Goal: Task Accomplishment & Management: Complete application form

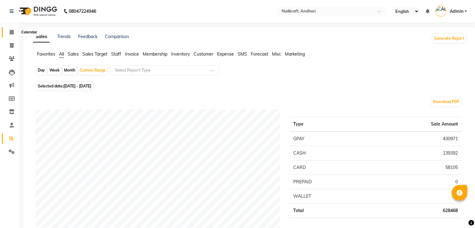
click at [12, 33] on icon at bounding box center [12, 32] width 4 height 5
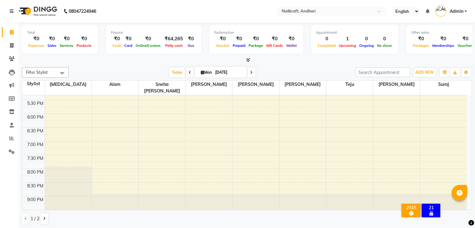
scroll to position [202, 0]
click at [179, 159] on div "10:00 AM 10:30 AM 11:00 AM 11:30 AM 12:00 PM 12:30 PM 1:00 PM 1:30 PM 2:00 PM 2…" at bounding box center [244, 58] width 445 height 329
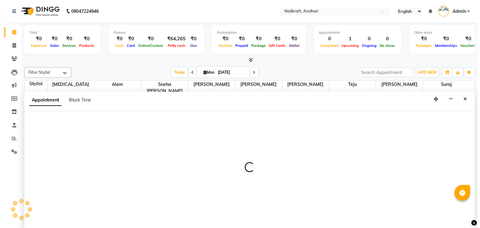
scroll to position [0, 0]
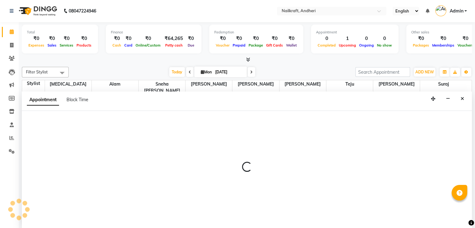
select select "76415"
select select "tentative"
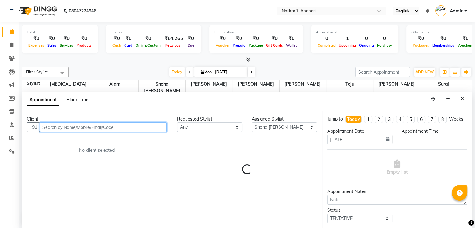
select select "1200"
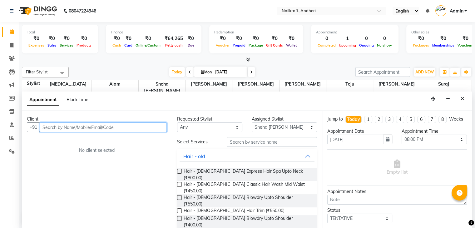
click at [134, 127] on input "text" at bounding box center [103, 127] width 127 height 10
type input "9950180268"
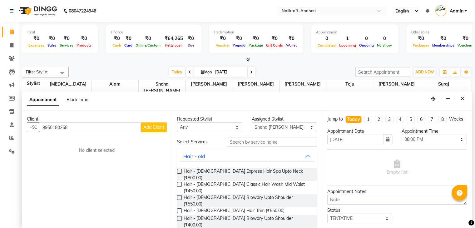
click at [157, 125] on span "Add Client" at bounding box center [153, 127] width 21 height 6
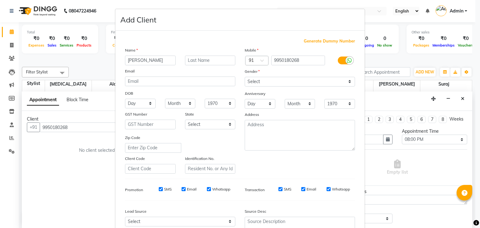
type input "[PERSON_NAME]"
click at [251, 83] on select "Select [DEMOGRAPHIC_DATA] [DEMOGRAPHIC_DATA] Other Prefer Not To Say" at bounding box center [299, 82] width 110 height 10
select select "[DEMOGRAPHIC_DATA]"
click at [244, 77] on select "Select [DEMOGRAPHIC_DATA] [DEMOGRAPHIC_DATA] Other Prefer Not To Say" at bounding box center [299, 82] width 110 height 10
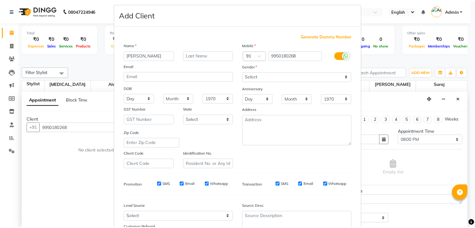
scroll to position [63, 0]
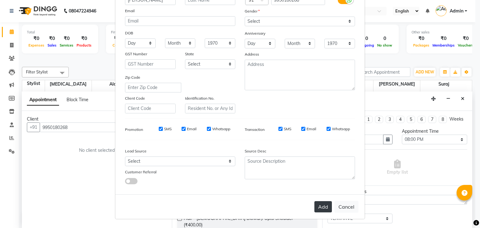
click at [320, 209] on button "Add" at bounding box center [322, 206] width 17 height 11
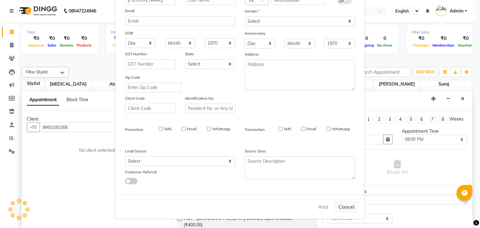
select select
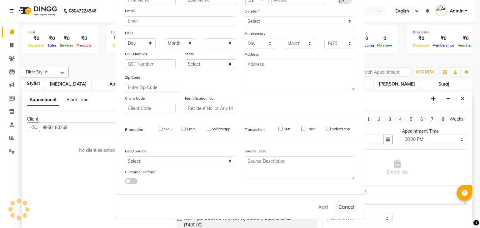
select select
checkbox input "false"
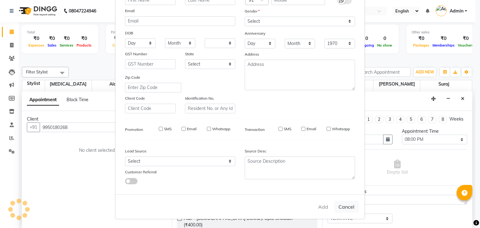
checkbox input "false"
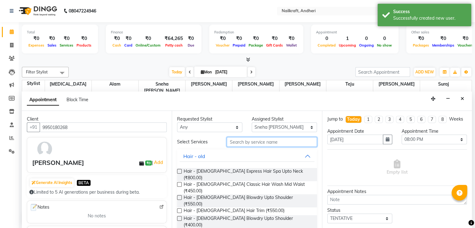
click at [265, 145] on input "text" at bounding box center [272, 142] width 90 height 10
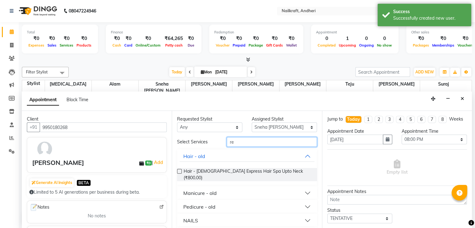
type input "r"
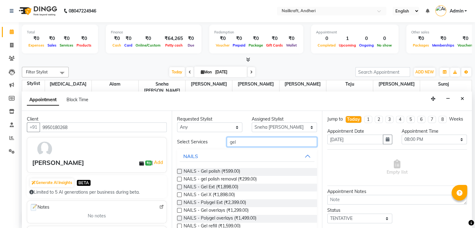
type input "gel"
click at [180, 178] on label at bounding box center [179, 179] width 5 height 5
click at [180, 178] on input "checkbox" at bounding box center [179, 180] width 4 height 4
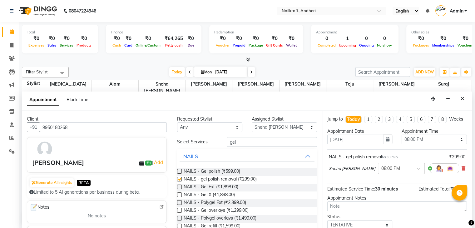
checkbox input "false"
click at [409, 144] on select "Select 11:00 AM 11:15 AM 11:30 AM 11:45 AM 12:00 PM 12:15 PM 12:30 PM 12:45 PM …" at bounding box center [434, 140] width 65 height 10
select select "1185"
click at [402, 140] on select "Select 11:00 AM 11:15 AM 11:30 AM 11:45 AM 12:00 PM 12:15 PM 12:30 PM 12:45 PM …" at bounding box center [434, 140] width 65 height 10
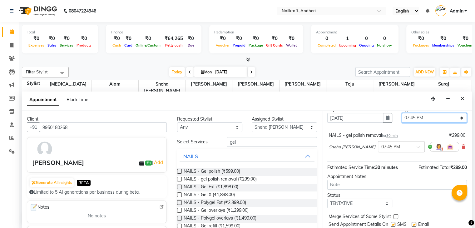
scroll to position [34, 0]
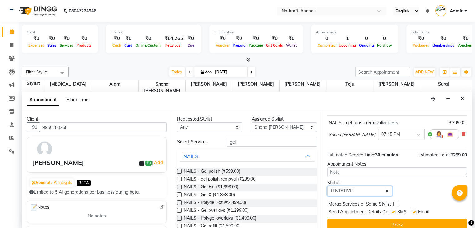
click at [368, 192] on select "Select TENTATIVE CONFIRM CHECK-IN UPCOMING" at bounding box center [359, 191] width 65 height 10
select select "confirm booking"
click at [327, 191] on select "Select TENTATIVE CONFIRM CHECK-IN UPCOMING" at bounding box center [359, 191] width 65 height 10
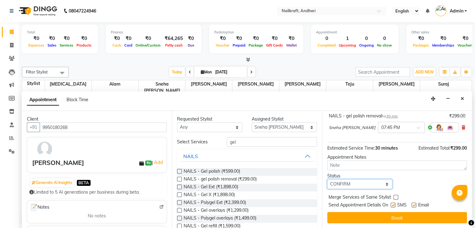
scroll to position [36, 0]
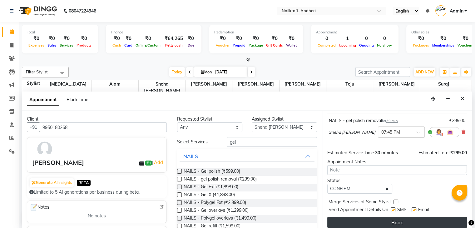
click at [425, 225] on button "Book" at bounding box center [397, 222] width 140 height 11
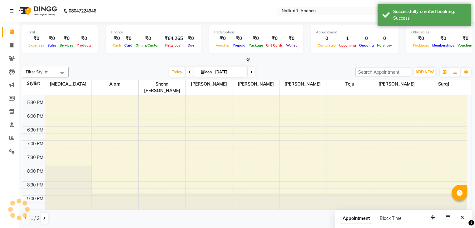
scroll to position [0, 0]
